Goal: Task Accomplishment & Management: Manage account settings

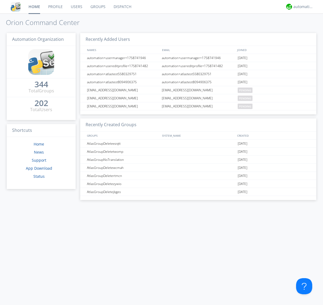
click at [97, 7] on link "Groups" at bounding box center [97, 6] width 23 height 13
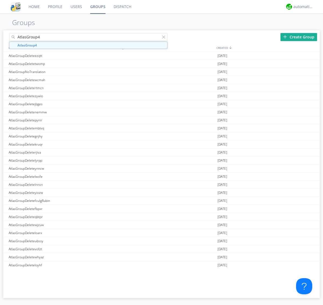
type input "AtlasGroup4"
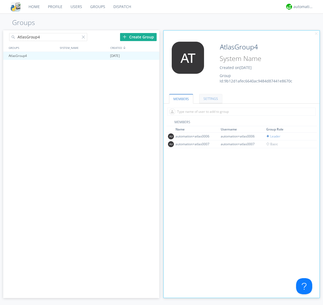
click at [210, 99] on link "SETTINGS" at bounding box center [210, 98] width 23 height 9
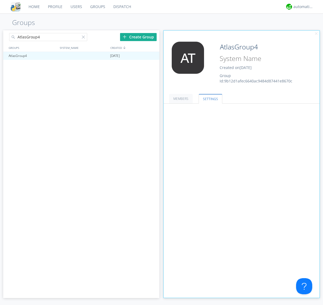
click at [0, 0] on button "Everyone" at bounding box center [0, 0] width 0 height 0
click at [0, 0] on link "Leaders only" at bounding box center [0, 0] width 0 height 0
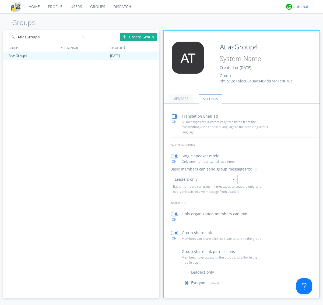
click at [302, 7] on div "automation+atlas" at bounding box center [303, 6] width 20 height 5
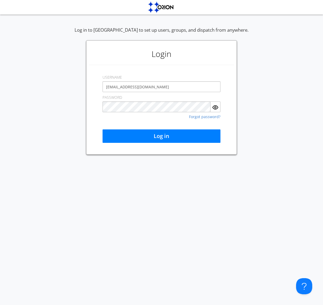
type input "[EMAIL_ADDRESS][DOMAIN_NAME]"
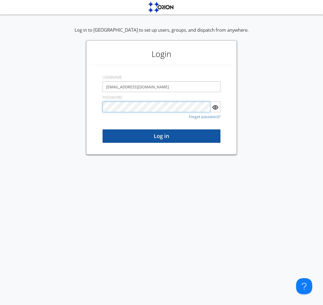
click at [161, 136] on button "Log in" at bounding box center [161, 136] width 118 height 13
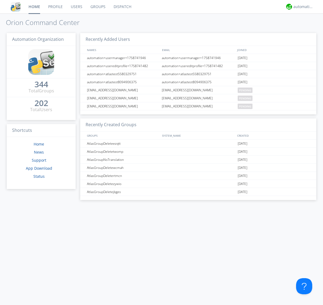
click at [97, 7] on link "Groups" at bounding box center [97, 6] width 23 height 13
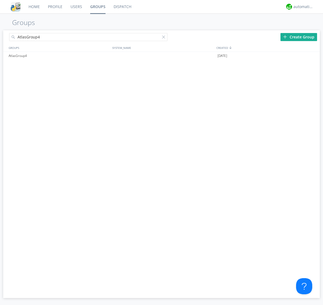
type input "AtlasGroup4"
click at [59, 56] on div "AtlasGroup4" at bounding box center [59, 56] width 104 height 8
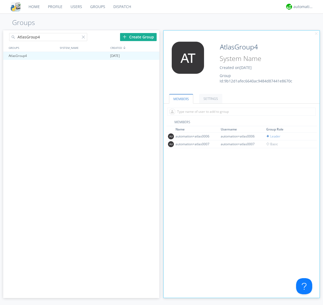
click at [210, 99] on link "SETTINGS" at bounding box center [210, 98] width 23 height 9
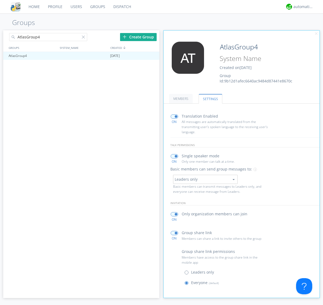
click at [205, 179] on button "Leaders only" at bounding box center [205, 179] width 65 height 9
click at [0, 0] on link "No One (Direct Messages Only)" at bounding box center [0, 0] width 0 height 0
click at [205, 179] on button "No One (Direct Messages Only)" at bounding box center [205, 179] width 65 height 9
click at [0, 0] on link "Everyone" at bounding box center [0, 0] width 0 height 0
click at [302, 7] on div "automation+atlas" at bounding box center [303, 6] width 20 height 5
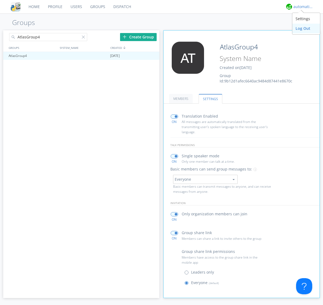
click at [306, 28] on div "Log Out" at bounding box center [306, 29] width 28 height 10
